Goal: Check status: Check status

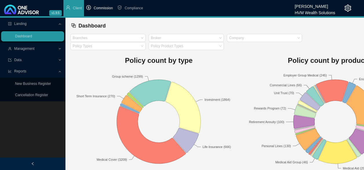
click at [98, 10] on span "Commission" at bounding box center [103, 8] width 19 height 4
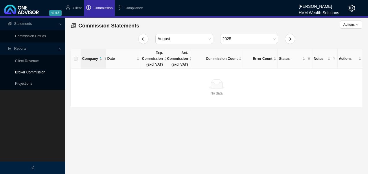
click at [38, 72] on link "Broker Commission" at bounding box center [30, 72] width 30 height 4
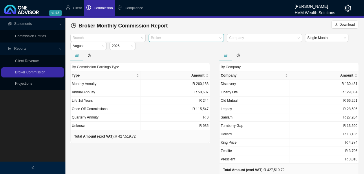
click at [214, 36] on div at bounding box center [183, 38] width 67 height 4
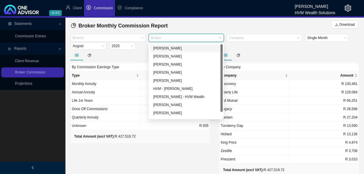
click at [172, 47] on div "[PERSON_NAME]" at bounding box center [186, 48] width 66 height 6
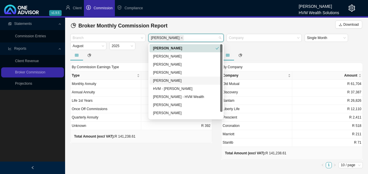
click at [150, 148] on div "By Commission Earnings Type Type Amount Monthly Annuity R 94,336 Annual Annuity…" at bounding box center [141, 110] width 151 height 121
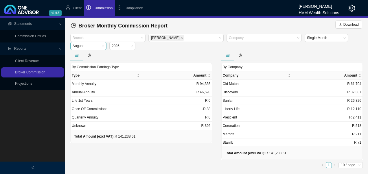
click at [99, 46] on span "August" at bounding box center [89, 46] width 32 height 8
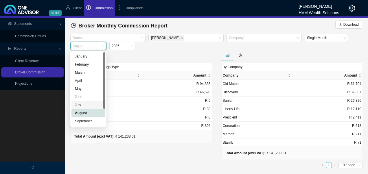
click at [84, 107] on div "July" at bounding box center [88, 105] width 27 height 6
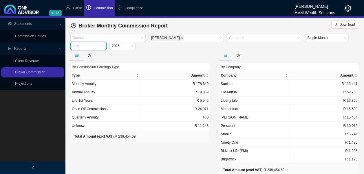
click at [103, 46] on span "July" at bounding box center [89, 46] width 32 height 8
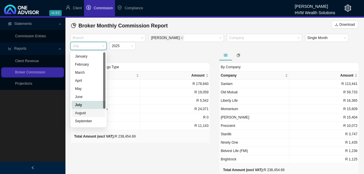
click at [88, 113] on div "August" at bounding box center [88, 113] width 27 height 6
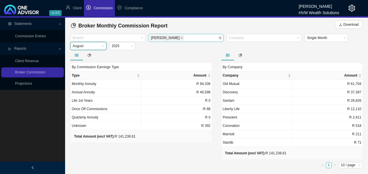
click at [180, 35] on span at bounding box center [181, 37] width 3 height 5
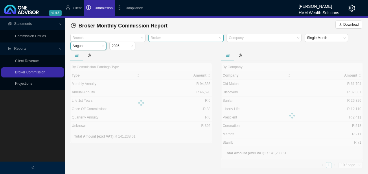
click at [195, 36] on div at bounding box center [183, 38] width 67 height 4
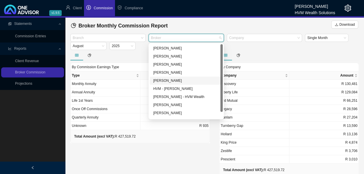
click at [174, 80] on div "[PERSON_NAME]" at bounding box center [186, 81] width 66 height 6
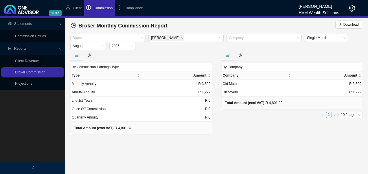
click at [152, 142] on main "Statements Commission Entries Reports Client Revenue Broker Commission Projecti…" at bounding box center [184, 96] width 368 height 157
click at [180, 37] on icon "close" at bounding box center [181, 37] width 3 height 3
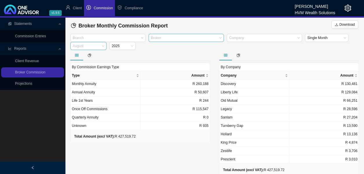
click at [95, 47] on span "August" at bounding box center [89, 46] width 32 height 8
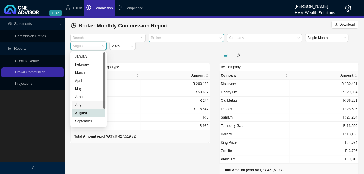
click at [85, 107] on div "July" at bounding box center [88, 105] width 27 height 6
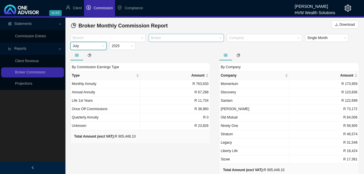
click at [187, 39] on div at bounding box center [183, 38] width 67 height 4
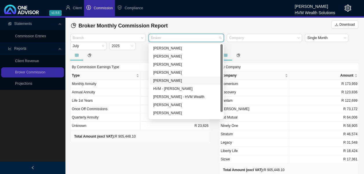
click at [172, 82] on div "[PERSON_NAME]" at bounding box center [186, 81] width 66 height 6
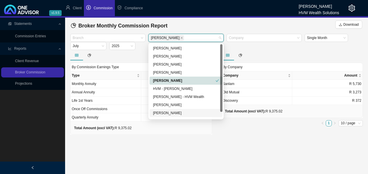
click at [170, 146] on main "Statements Commission Entries Reports Client Revenue Broker Commission Projecti…" at bounding box center [184, 96] width 368 height 157
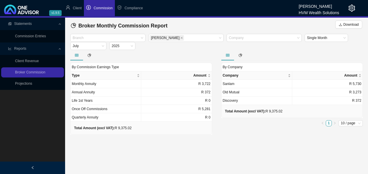
click at [244, 149] on main "Statements Commission Entries Reports Client Revenue Broker Commission Projecti…" at bounding box center [184, 96] width 368 height 157
